Goal: Task Accomplishment & Management: Manage account settings

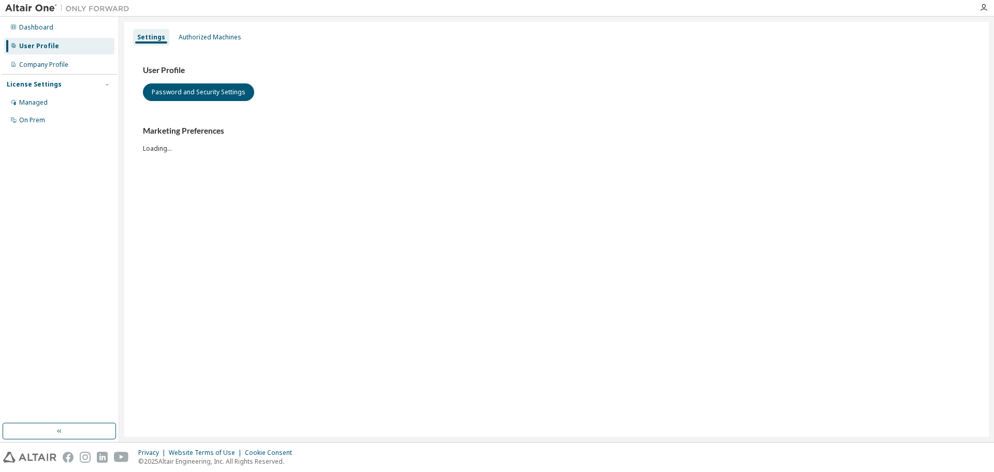
click at [631, 451] on div "Privacy Website Terms of Use Cookie Consent © 2025 Altair Engineering, Inc. All…" at bounding box center [497, 457] width 994 height 30
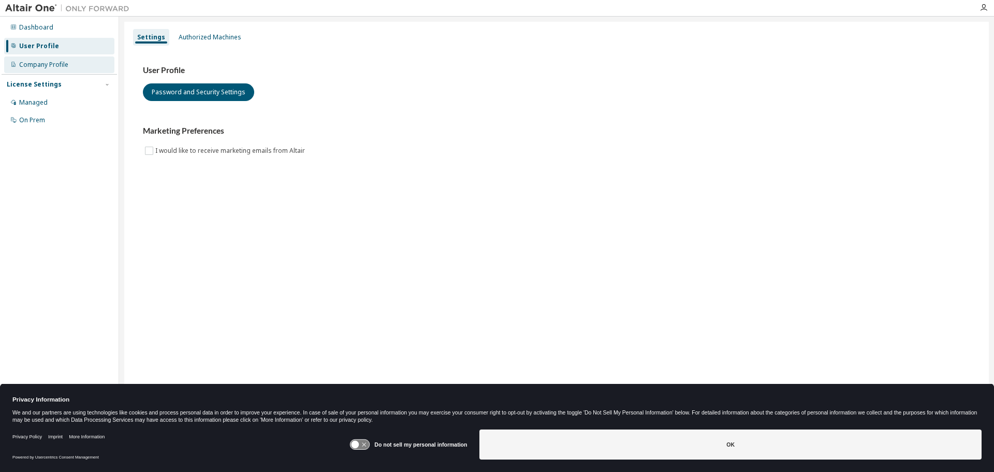
click at [45, 63] on div "Company Profile" at bounding box center [43, 65] width 49 height 8
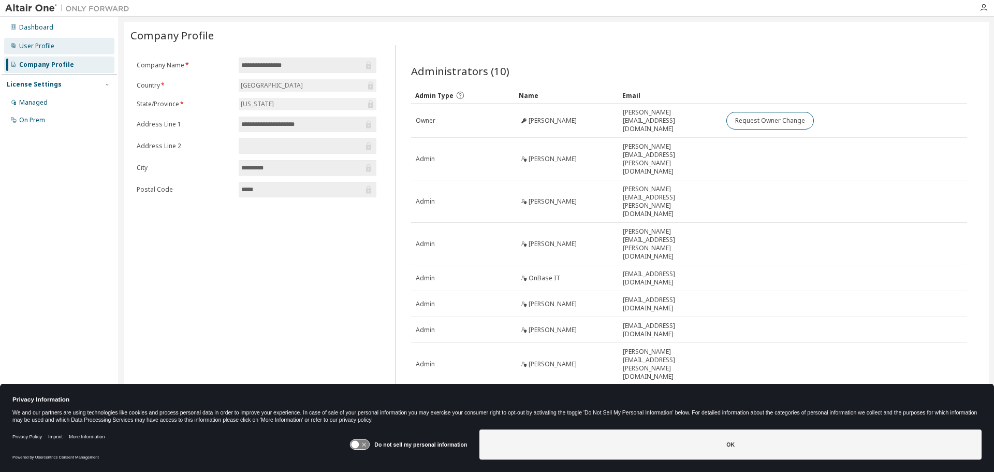
click at [45, 48] on div "User Profile" at bounding box center [36, 46] width 35 height 8
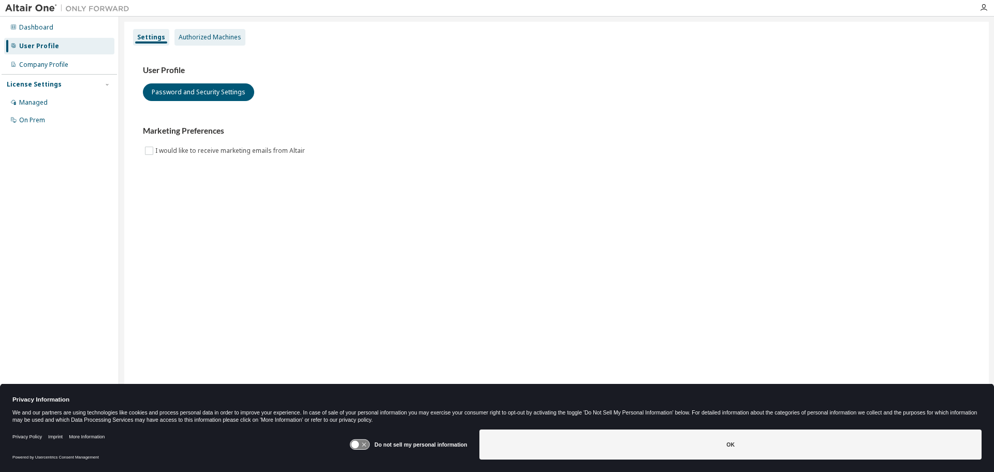
click at [201, 41] on div "Authorized Machines" at bounding box center [210, 37] width 63 height 8
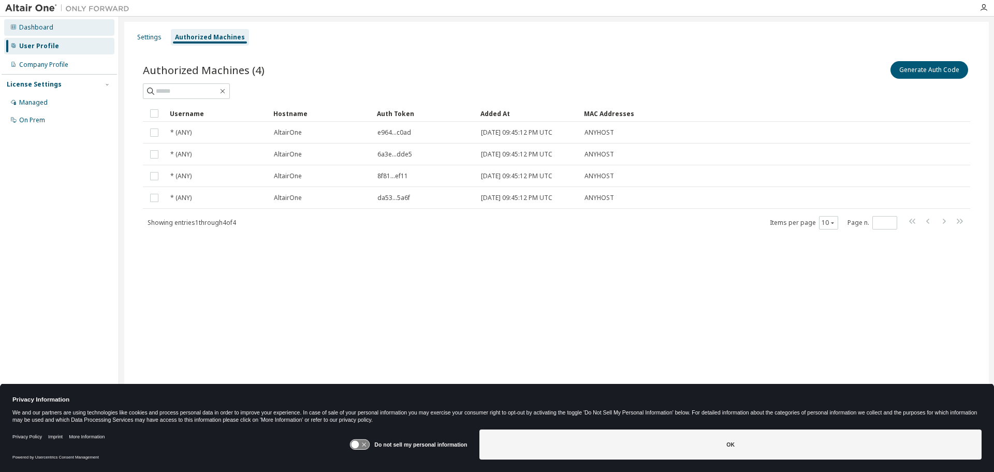
click at [49, 32] on div "Dashboard" at bounding box center [59, 27] width 110 height 17
